Goal: Navigation & Orientation: Go to known website

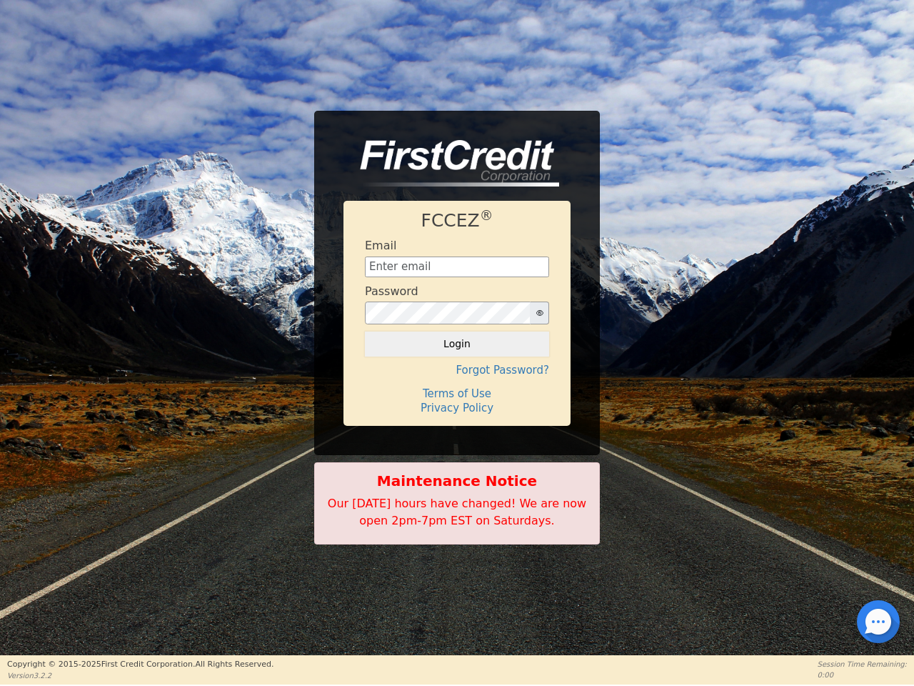
click at [539, 313] on icon "button" at bounding box center [539, 313] width 7 height 6
click at [457, 344] on button "Login" at bounding box center [457, 343] width 184 height 24
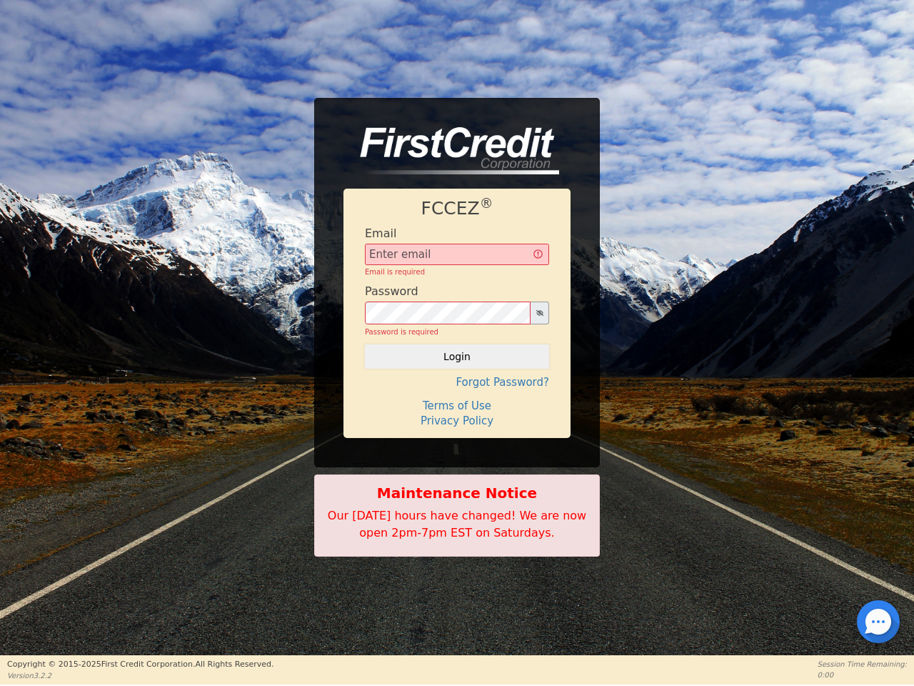
click at [457, 370] on div "FCCEZ ® Email Email is required Password Password is required Login Forgot Pass…" at bounding box center [457, 313] width 227 height 249
click at [457, 394] on div "FCCEZ ® Email Email is required Password Password is required Login Forgot Pass…" at bounding box center [457, 313] width 227 height 249
click at [457, 408] on h4 "Terms of Use" at bounding box center [457, 405] width 184 height 13
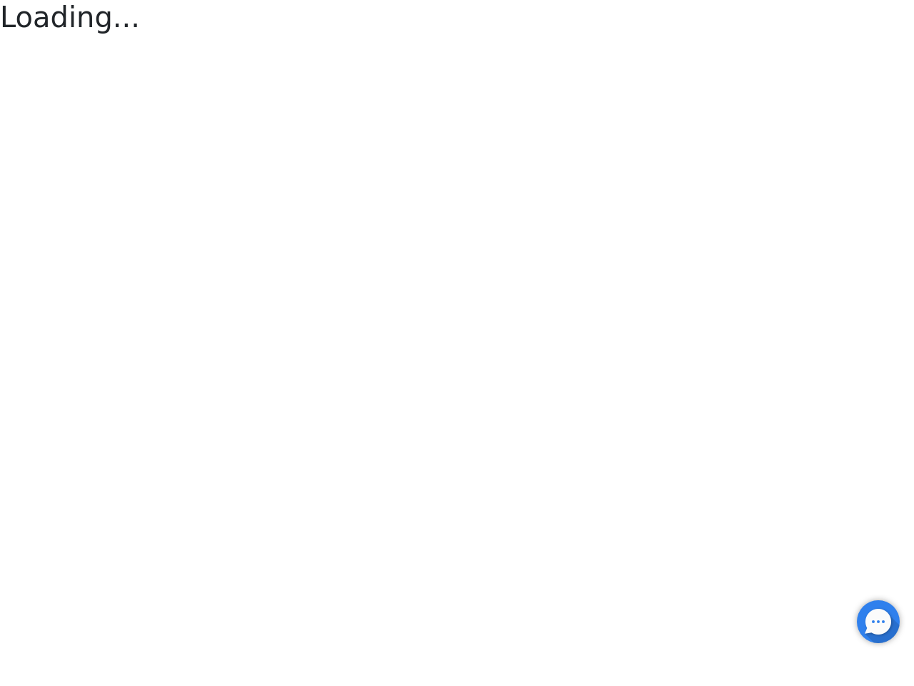
click at [878, 621] on div at bounding box center [878, 621] width 3 height 3
